Goal: Information Seeking & Learning: Learn about a topic

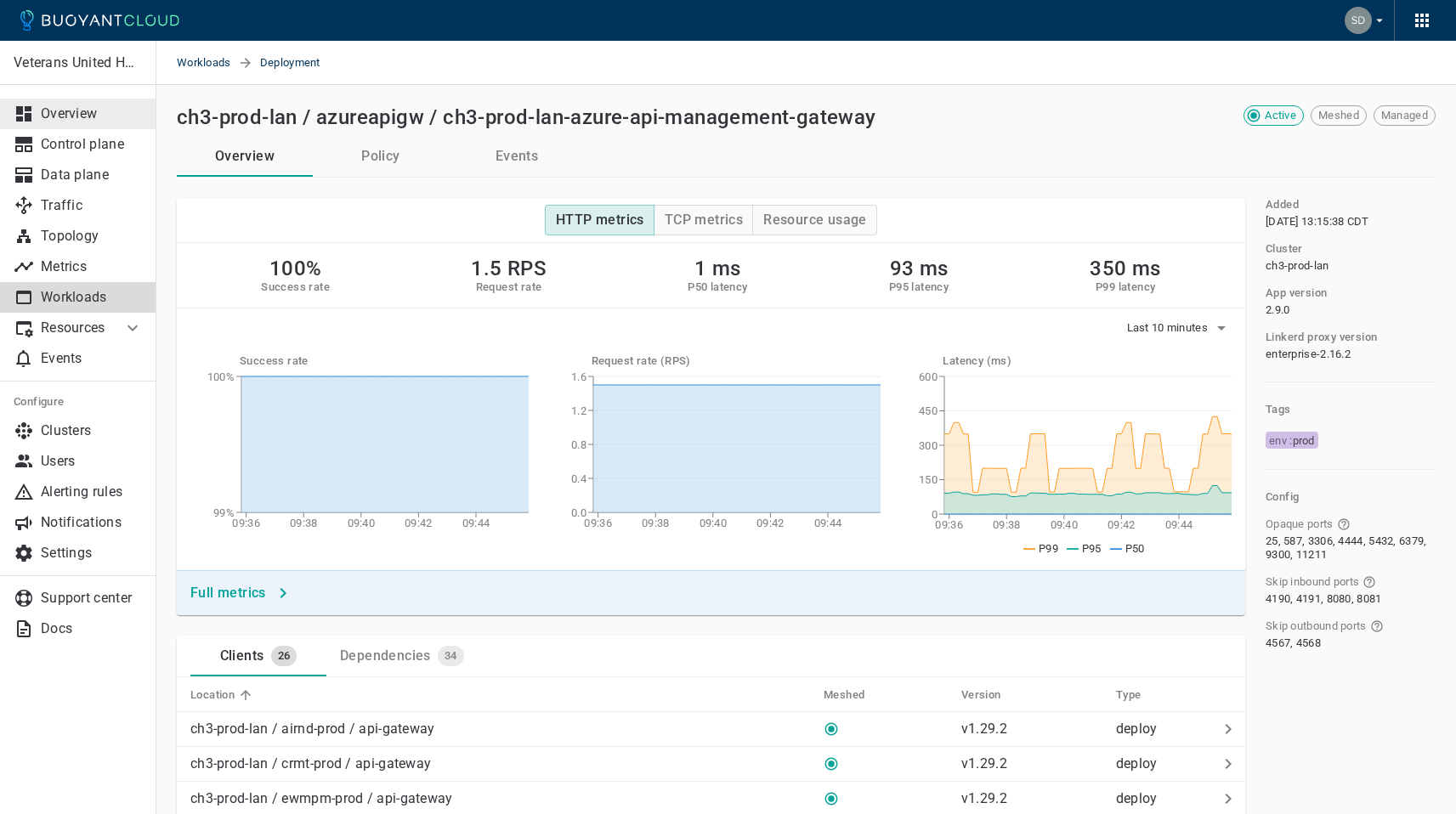
click at [60, 109] on p "Overview" at bounding box center [92, 113] width 102 height 17
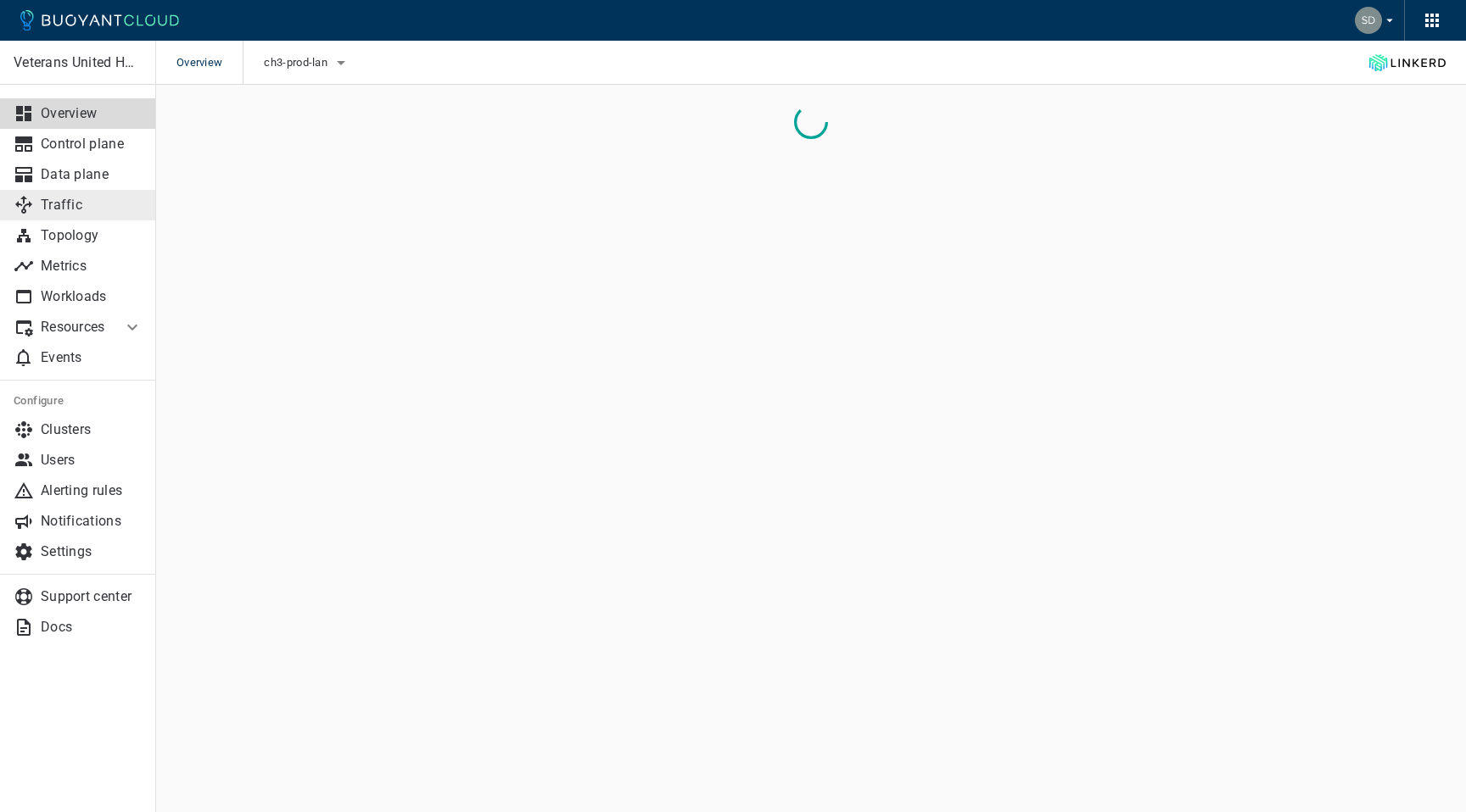
click at [109, 200] on p "Traffic" at bounding box center [91, 205] width 102 height 17
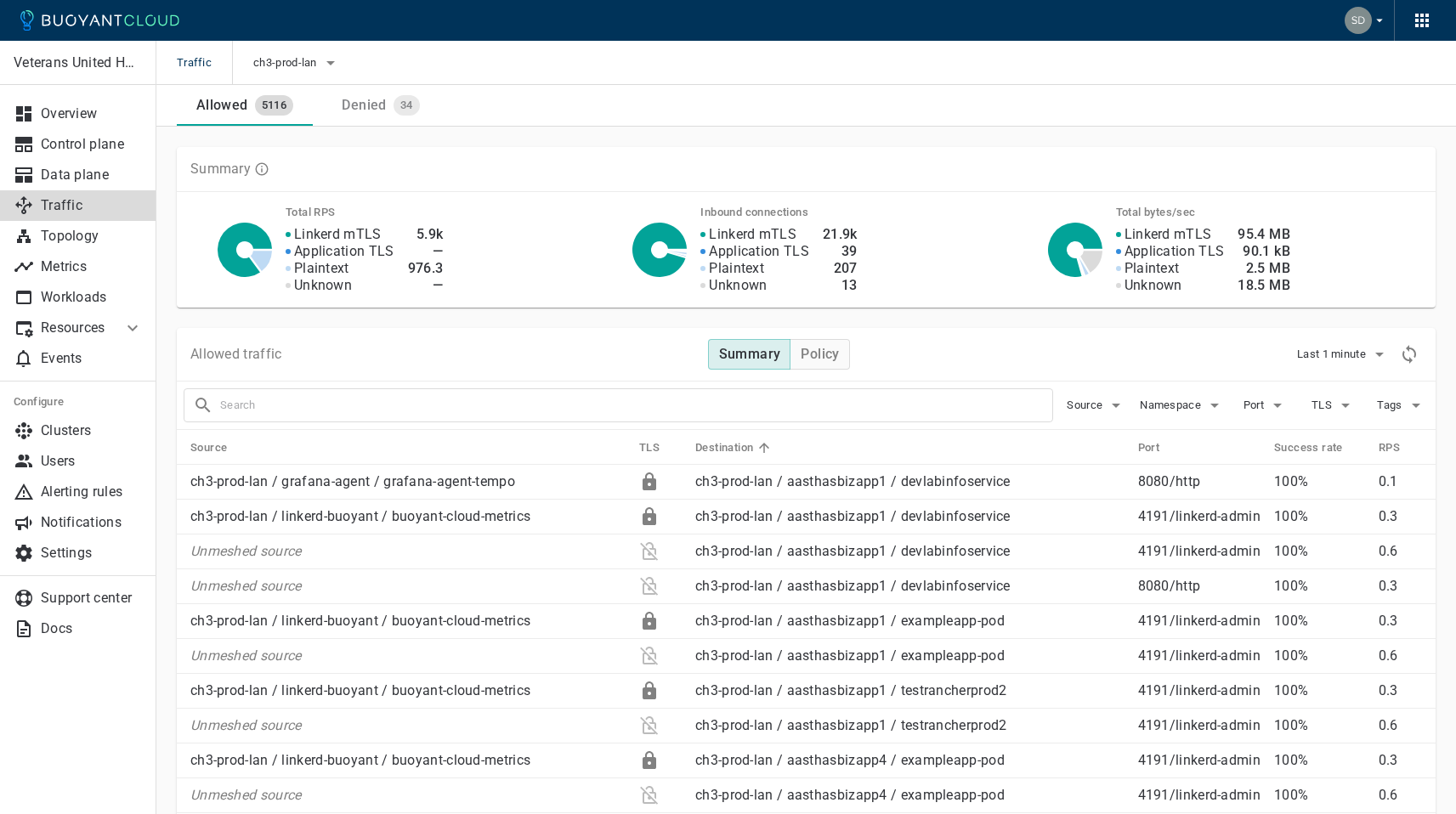
click at [361, 104] on div "Denied" at bounding box center [359, 101] width 51 height 24
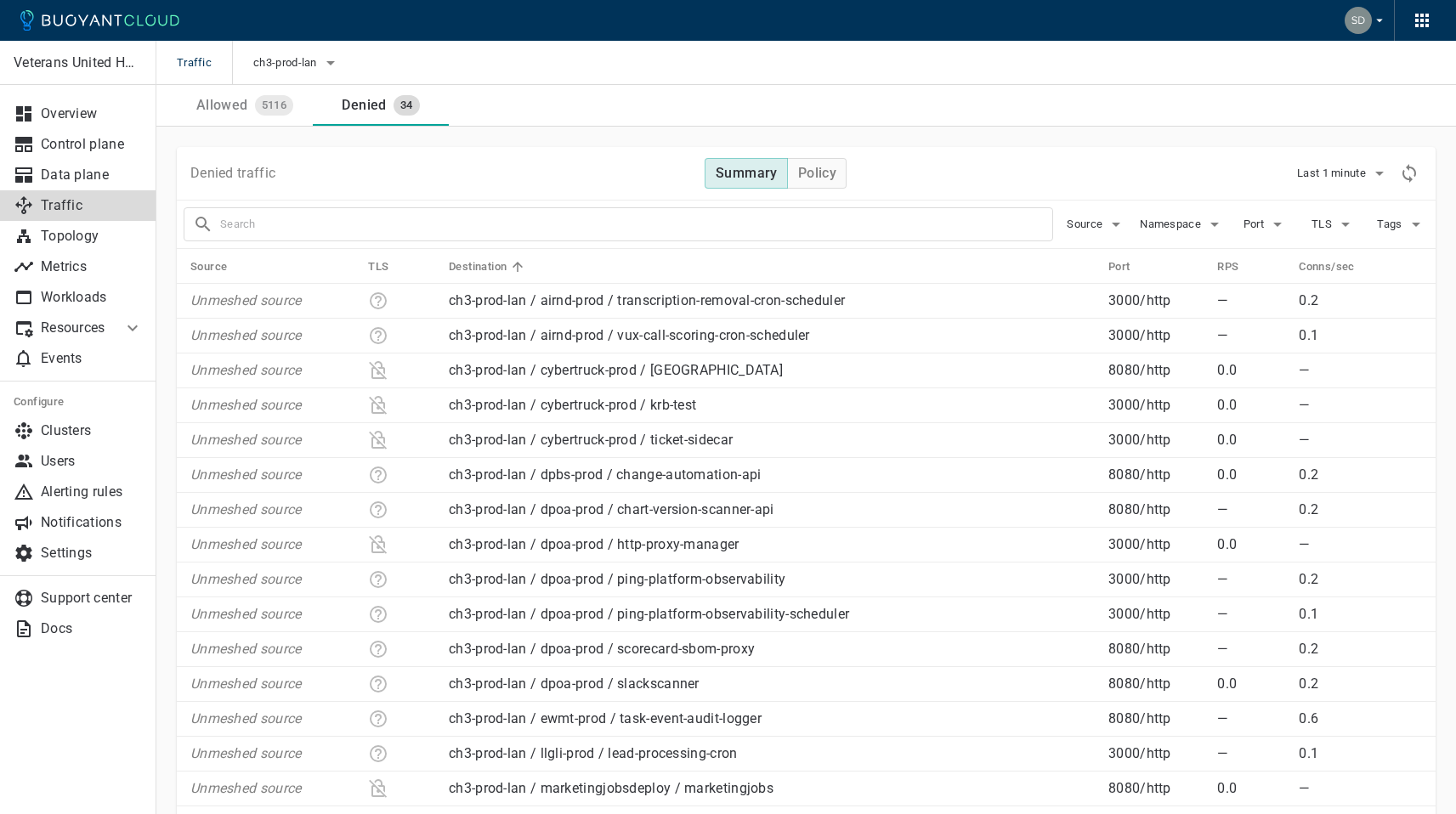
click at [233, 104] on div "Allowed" at bounding box center [219, 101] width 59 height 24
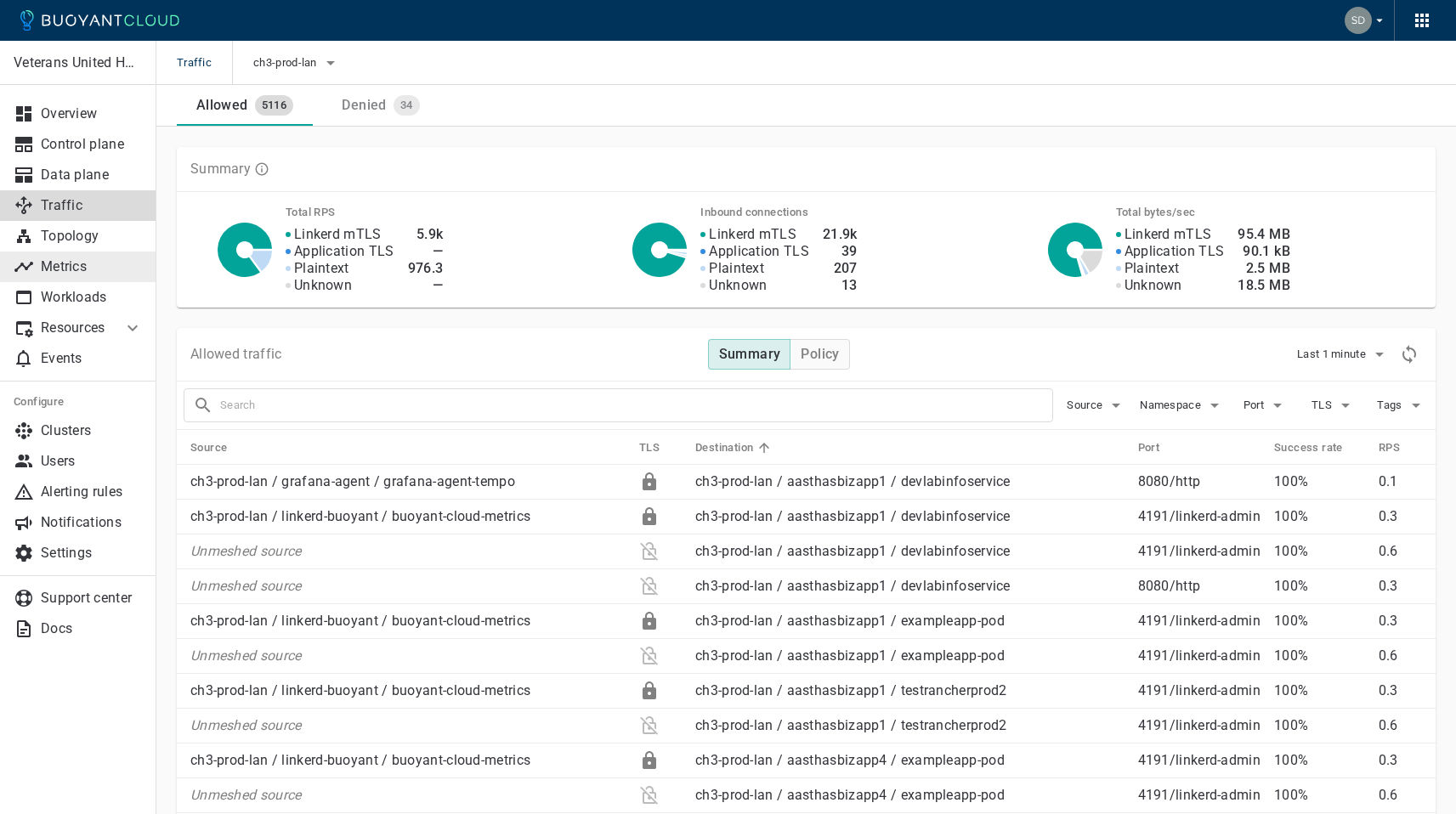
click at [73, 260] on p "Metrics" at bounding box center [92, 266] width 102 height 17
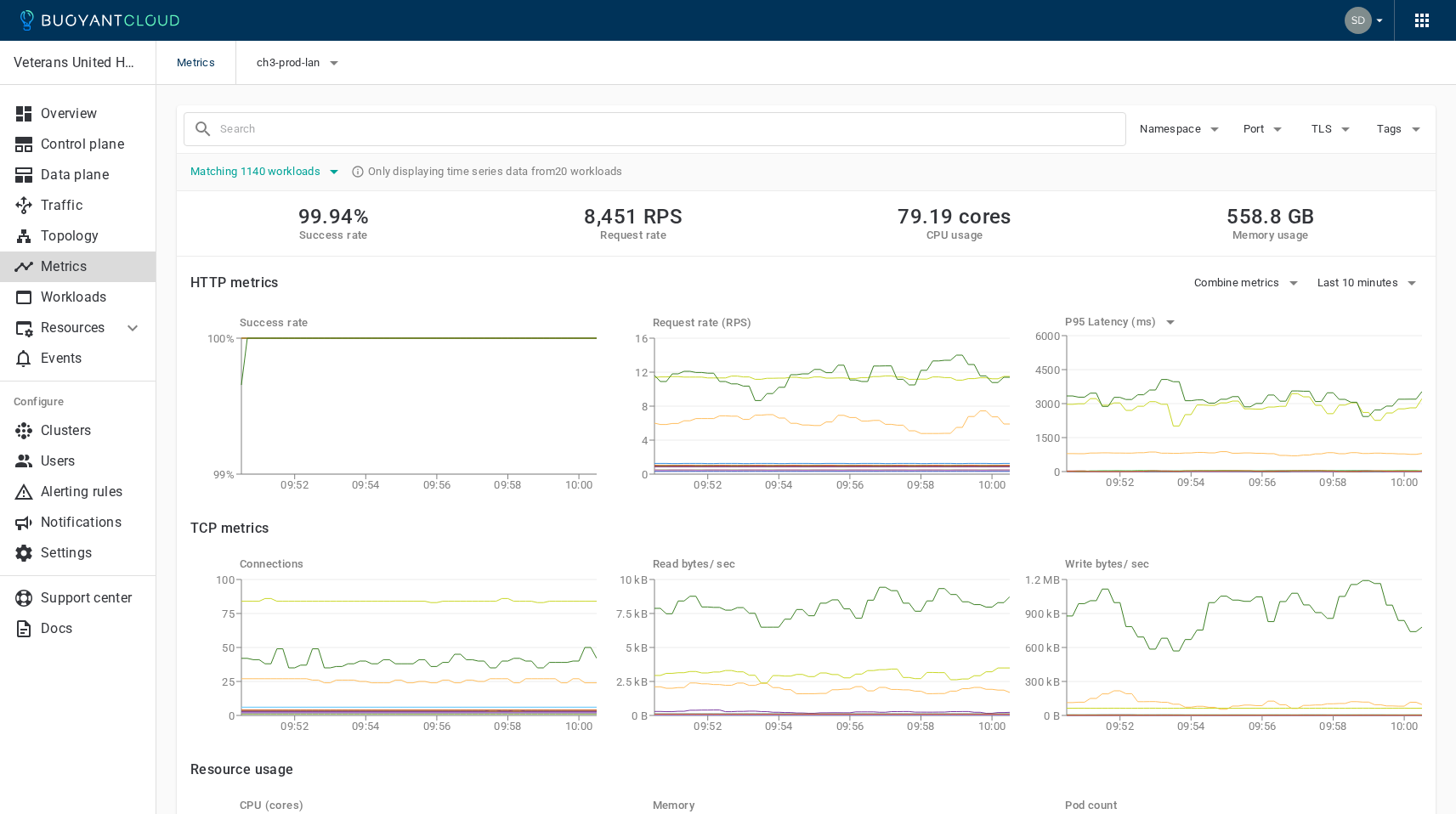
click at [269, 174] on span "Matching 1140 workloads" at bounding box center [257, 171] width 133 height 13
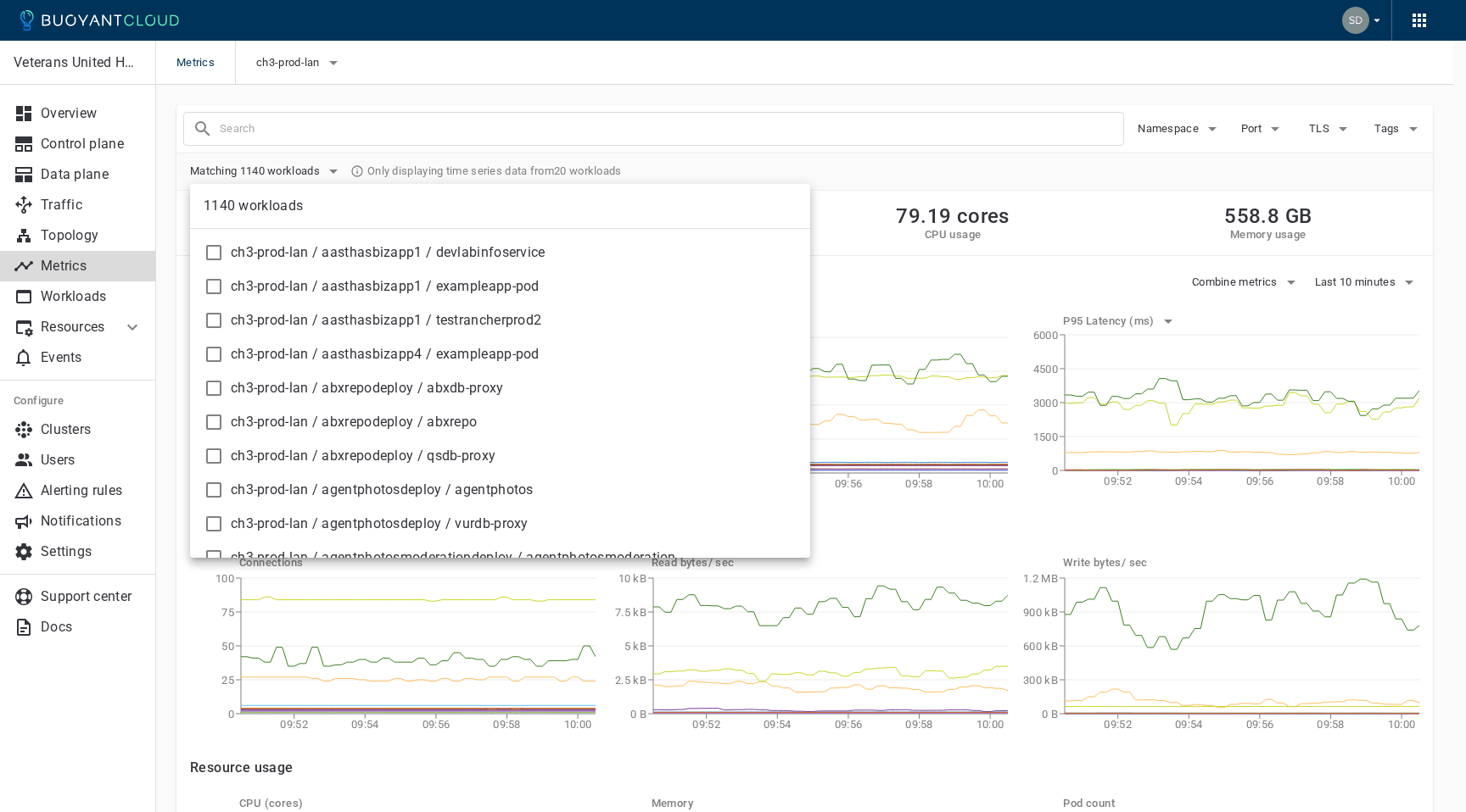
click at [284, 169] on div at bounding box center [733, 406] width 1466 height 812
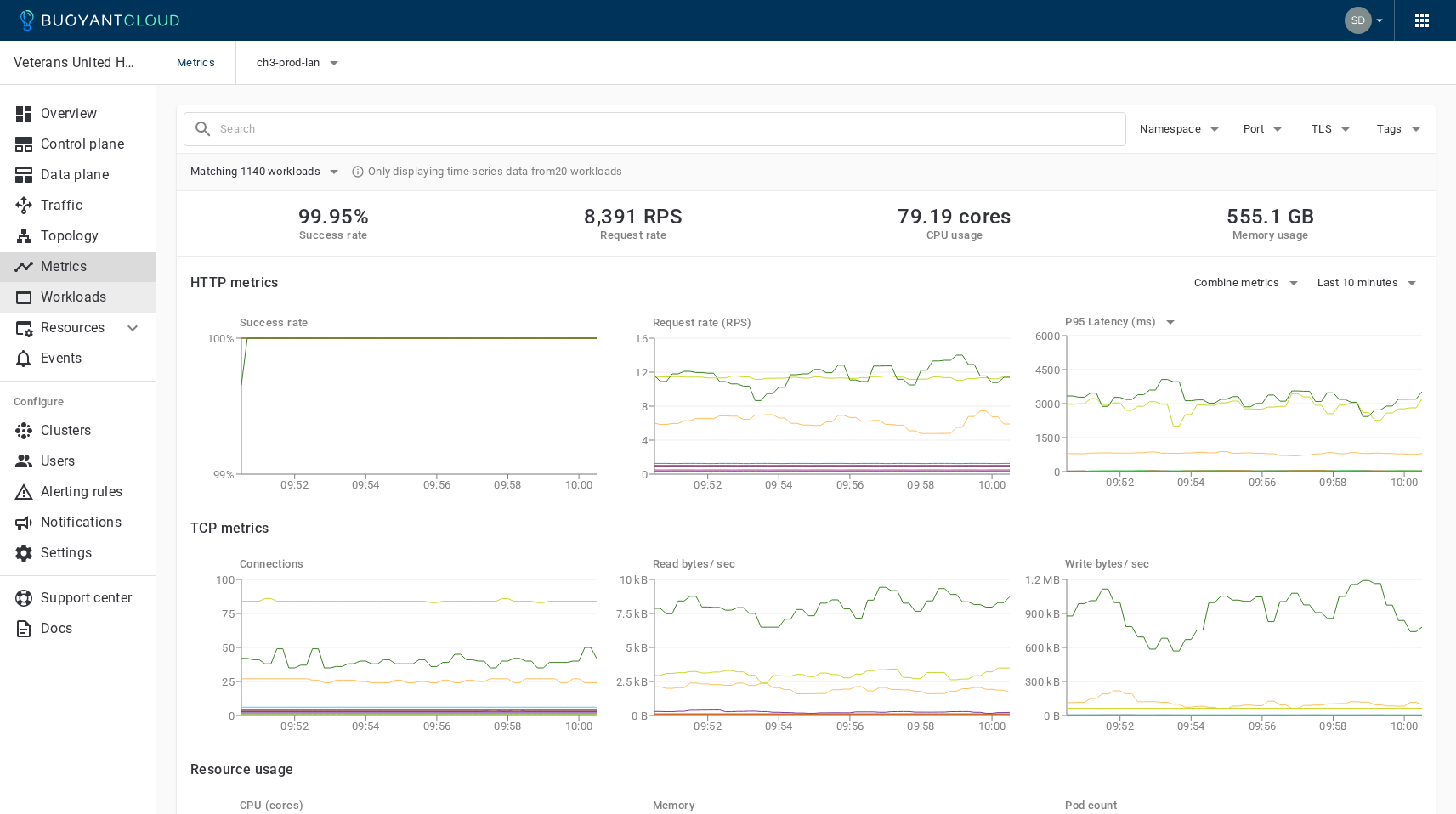
click at [36, 307] on div at bounding box center [27, 297] width 28 height 20
